Goal: Task Accomplishment & Management: Use online tool/utility

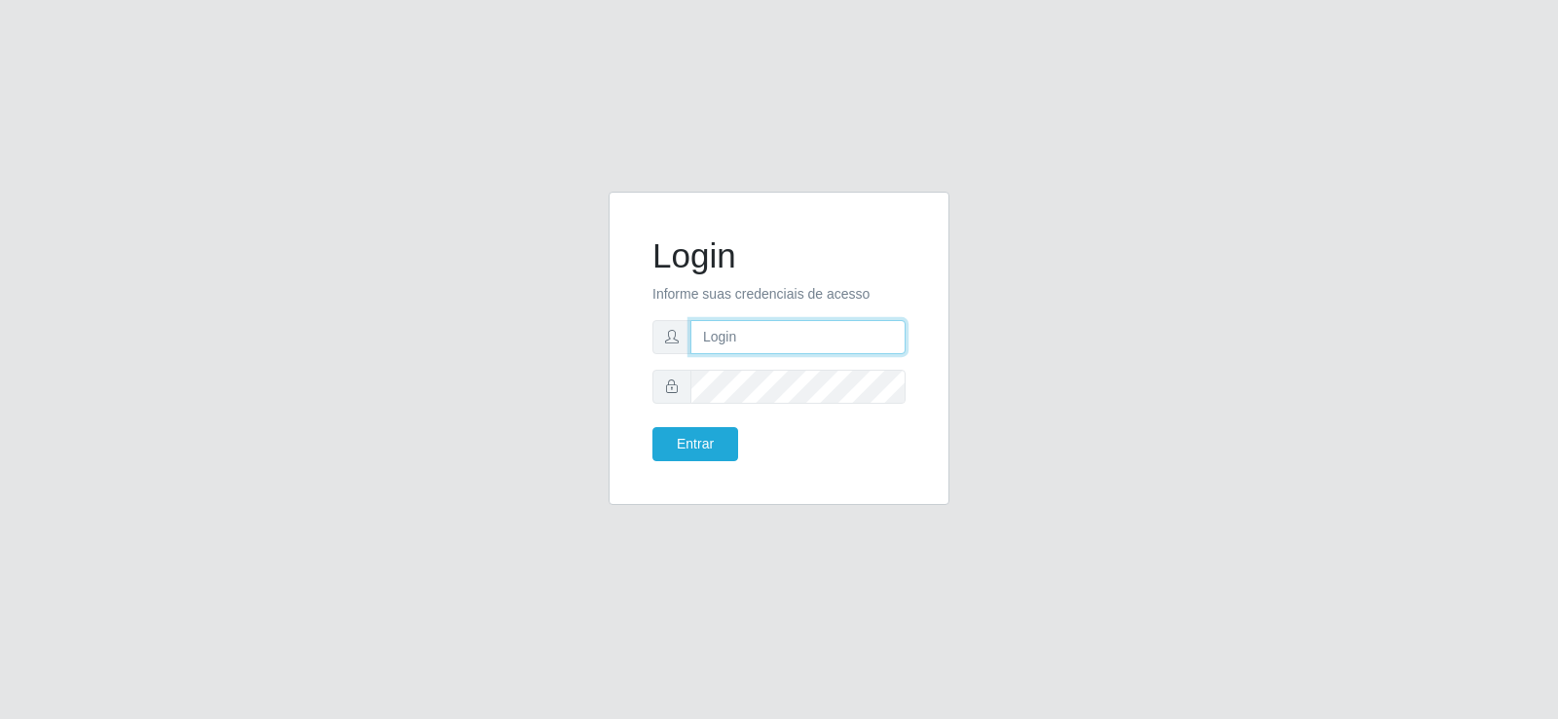
click at [752, 332] on input "text" at bounding box center [797, 337] width 215 height 34
type input "[PERSON_NAME]"
click at [652, 427] on button "Entrar" at bounding box center [695, 444] width 86 height 34
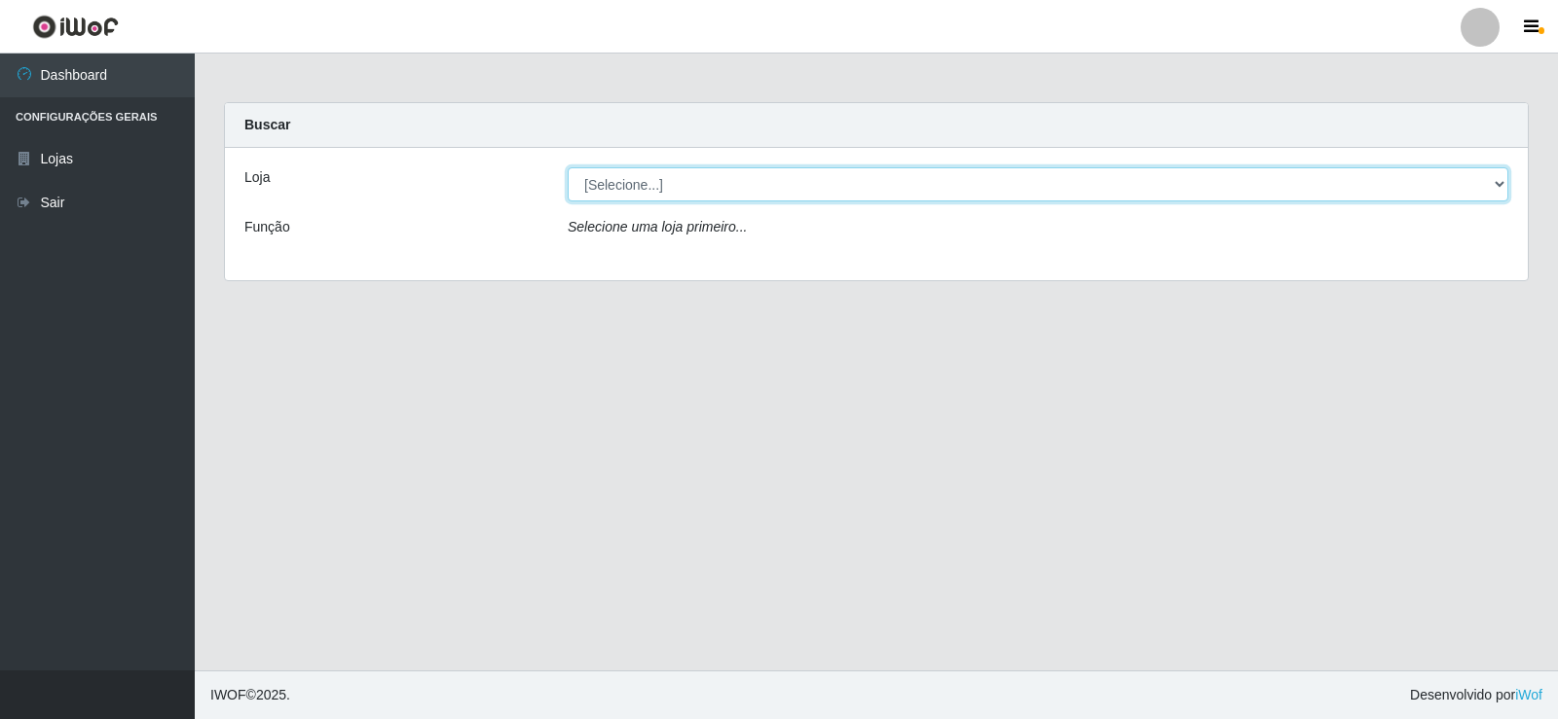
click at [675, 182] on select "[Selecione...] Ideal - Conceição" at bounding box center [1038, 184] width 941 height 34
select select "231"
click at [568, 167] on select "[Selecione...] Ideal - Conceição" at bounding box center [1038, 184] width 941 height 34
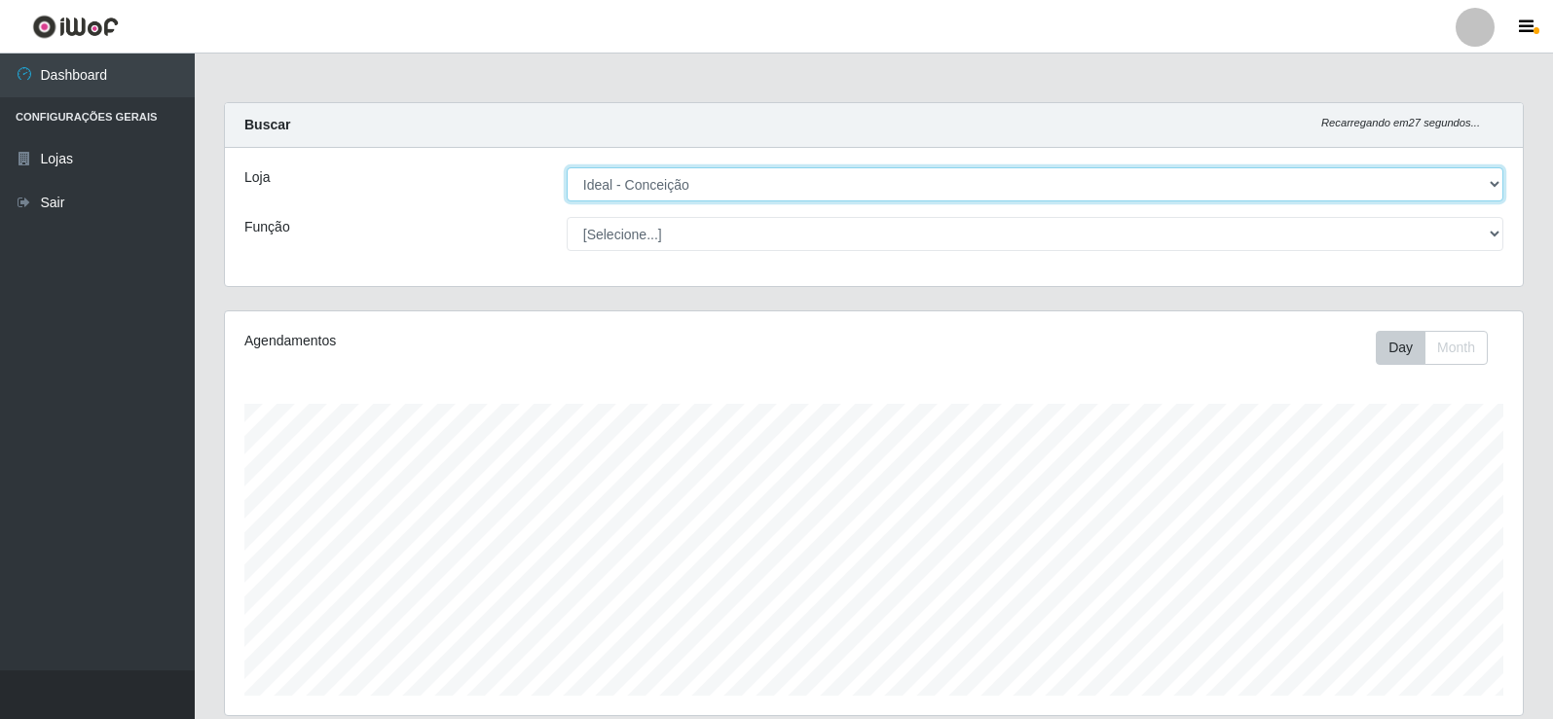
scroll to position [227, 0]
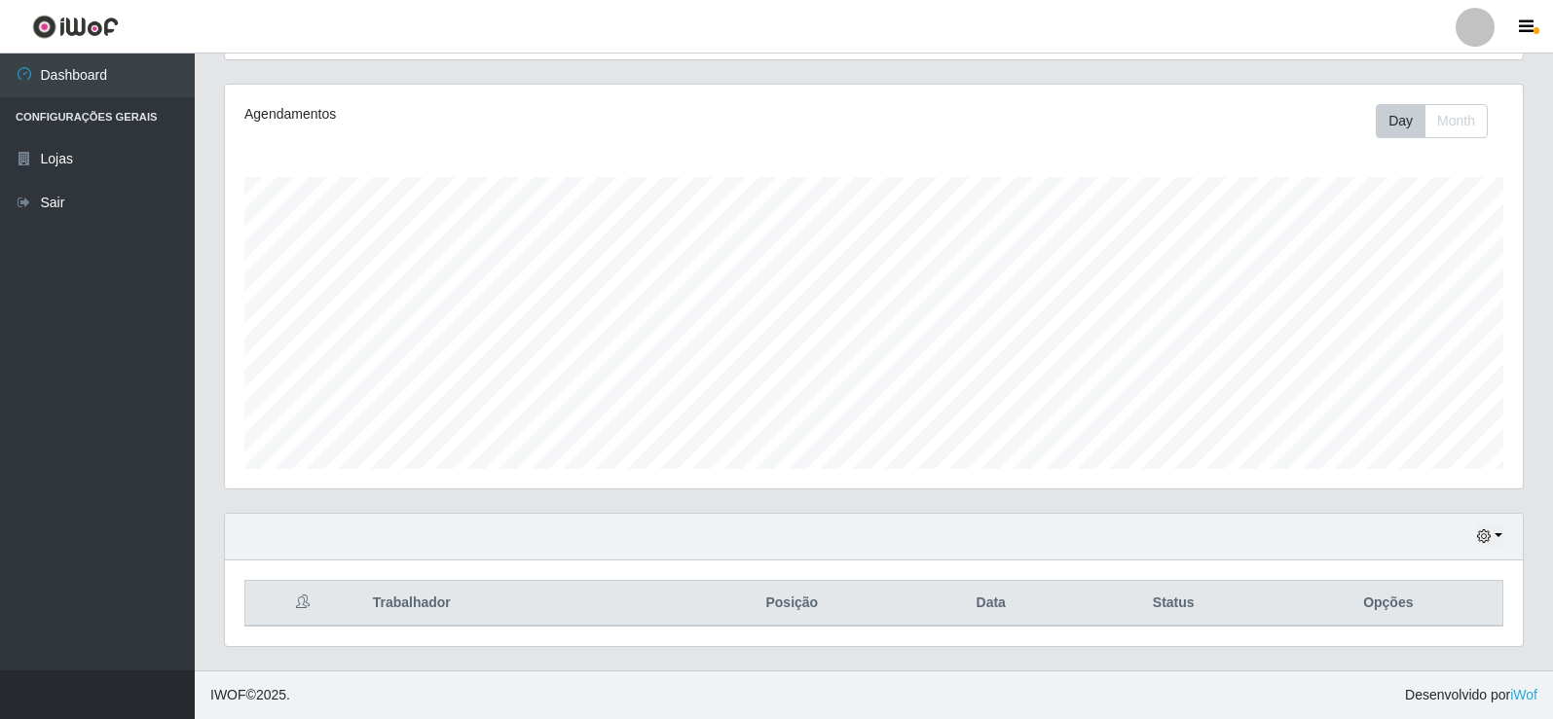
click at [1466, 34] on div at bounding box center [1475, 27] width 39 height 39
click at [1467, 34] on div at bounding box center [1475, 27] width 39 height 39
click at [1443, 159] on button "Sair" at bounding box center [1436, 151] width 175 height 40
